Goal: Check status

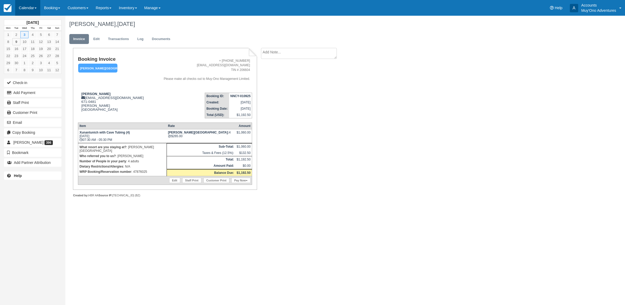
click at [18, 3] on link "Calendar" at bounding box center [27, 8] width 25 height 16
click at [22, 52] on link "Month" at bounding box center [35, 49] width 41 height 11
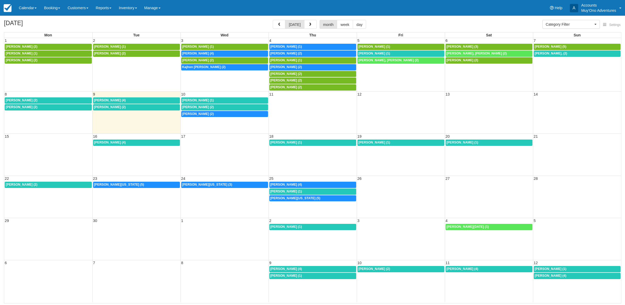
select select
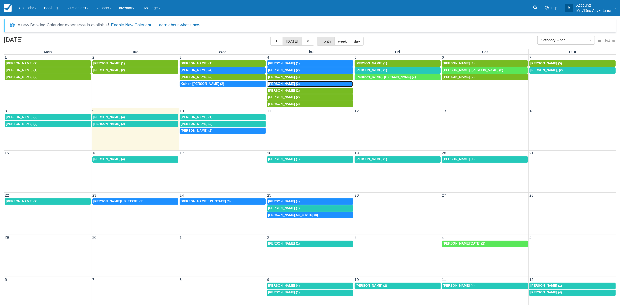
click at [282, 84] on span "David Harkey (2)" at bounding box center [284, 84] width 32 height 4
